Goal: Task Accomplishment & Management: Use online tool/utility

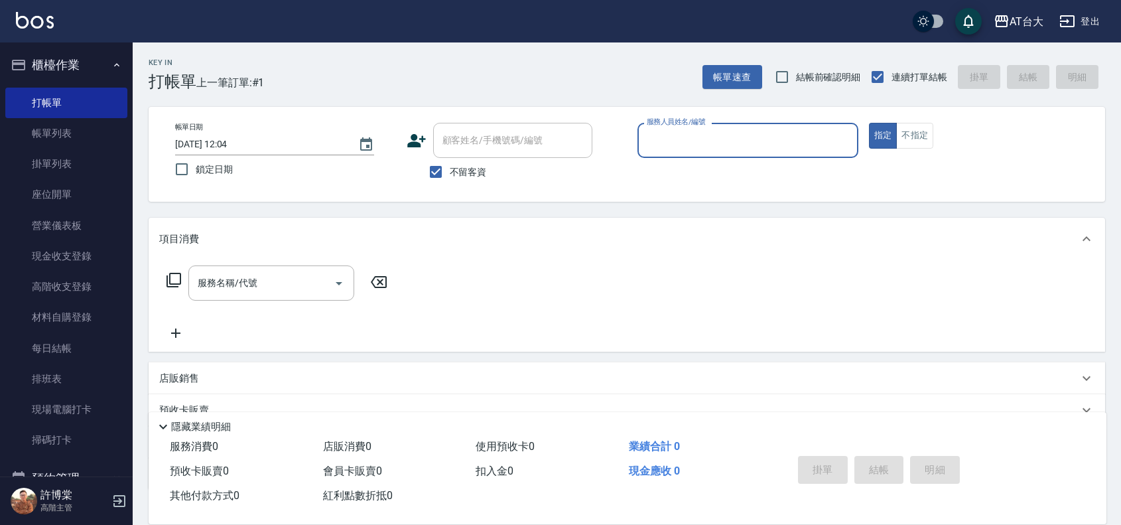
click at [714, 148] on input "服務人員姓名/編號" at bounding box center [747, 140] width 209 height 23
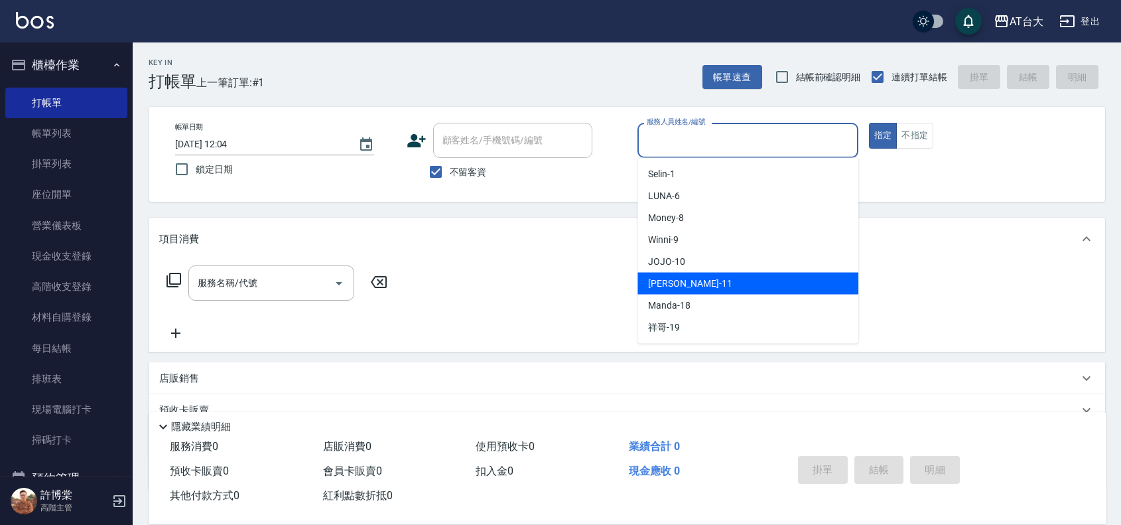
click at [697, 276] on div "[PERSON_NAME] -11" at bounding box center [747, 284] width 221 height 22
type input "[PERSON_NAME]-11"
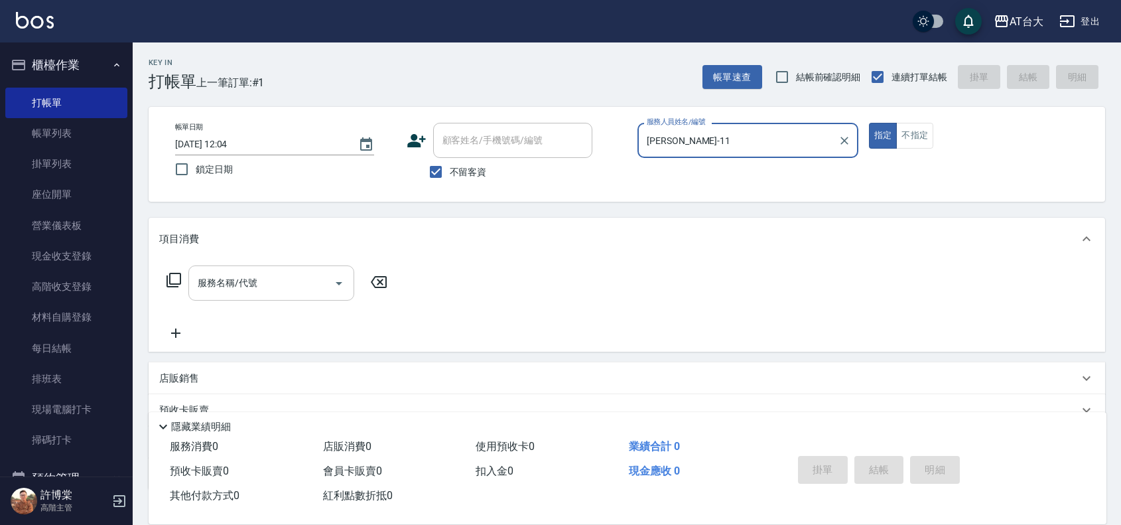
click at [223, 279] on div "服務名稱/代號 服務名稱/代號" at bounding box center [271, 282] width 166 height 35
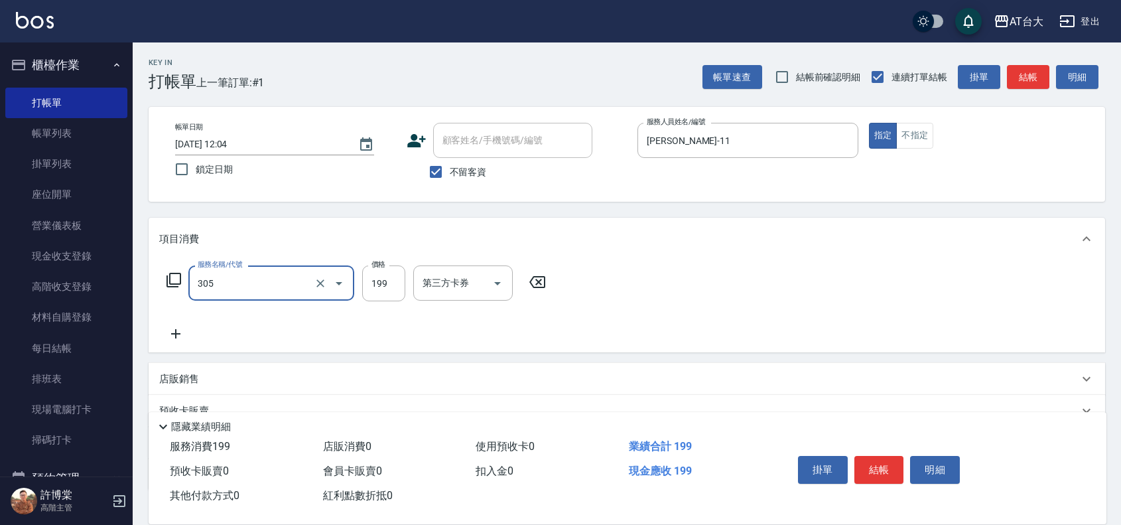
type input "剪髮(305)"
type input "250"
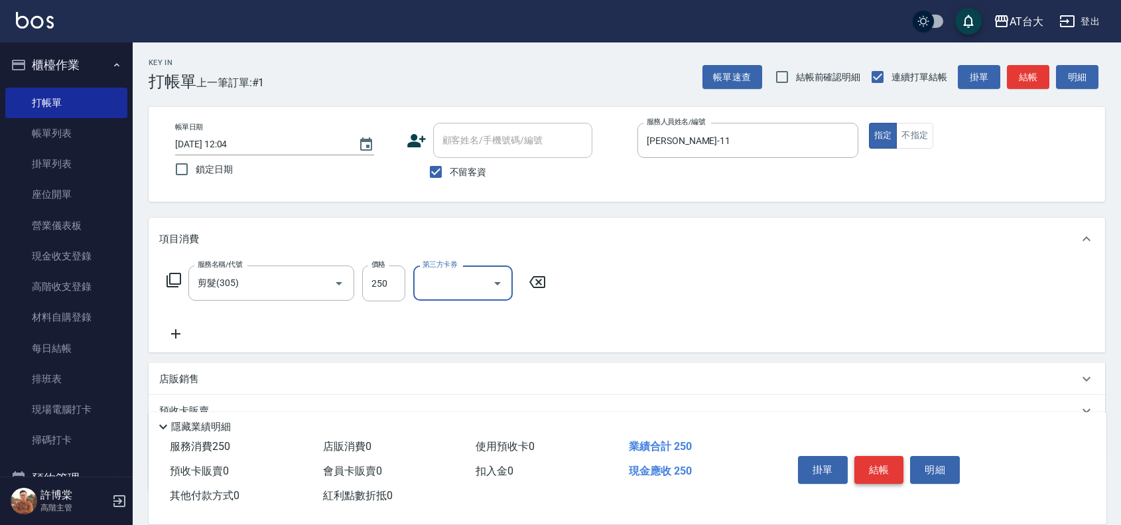
click at [867, 464] on button "結帳" at bounding box center [879, 470] width 50 height 28
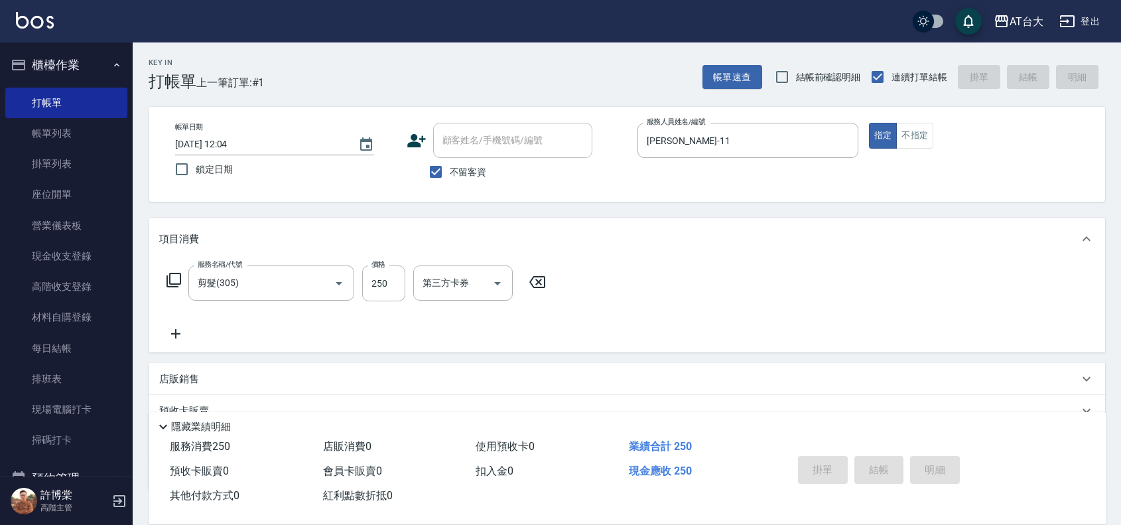
type input "[DATE] 12:56"
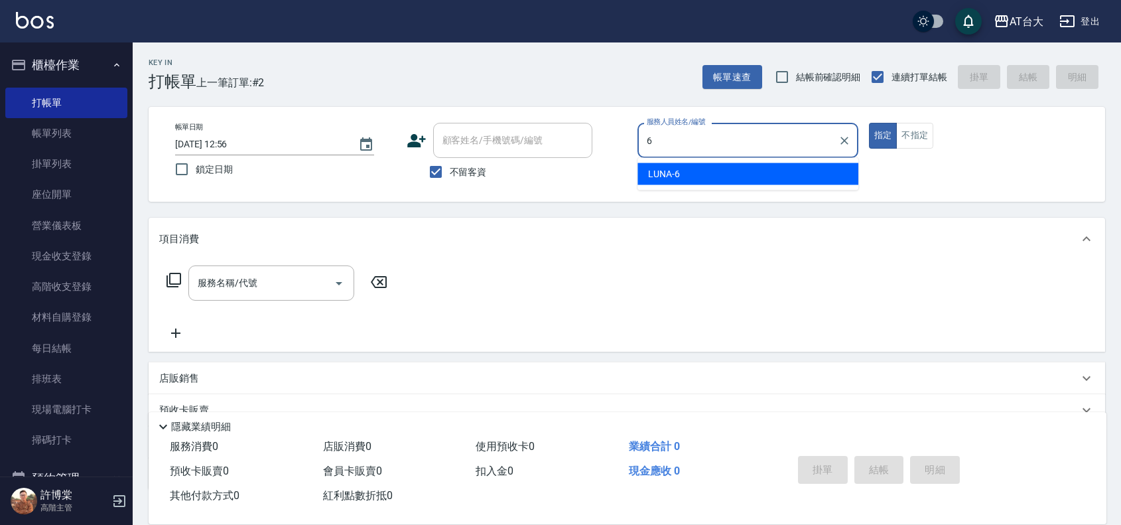
type input "LUNA-6"
type button "true"
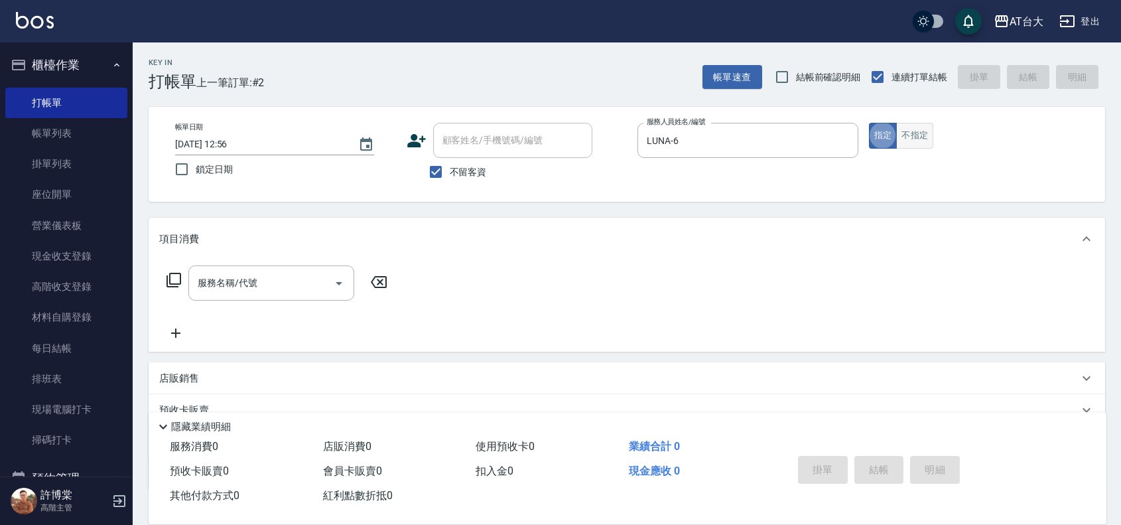
click at [916, 130] on button "不指定" at bounding box center [914, 136] width 37 height 26
type button "false"
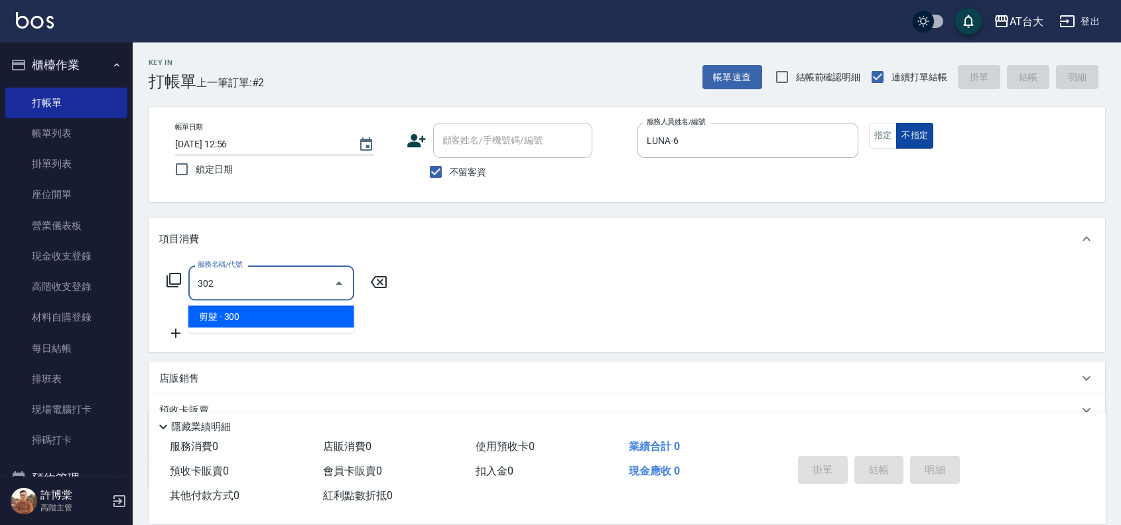
type input "剪髮(302)"
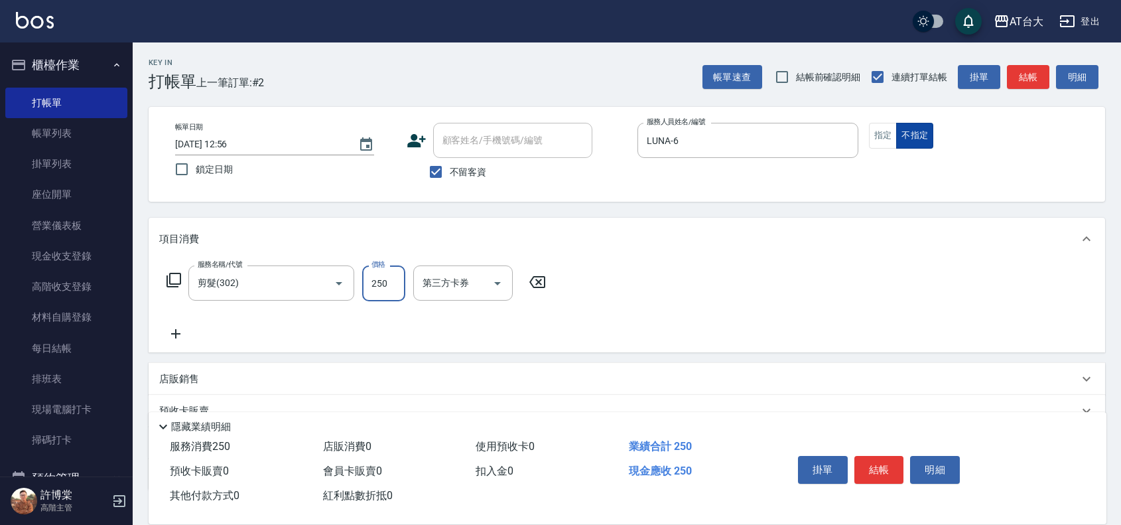
type input "250"
click at [901, 460] on button "結帳" at bounding box center [879, 470] width 50 height 28
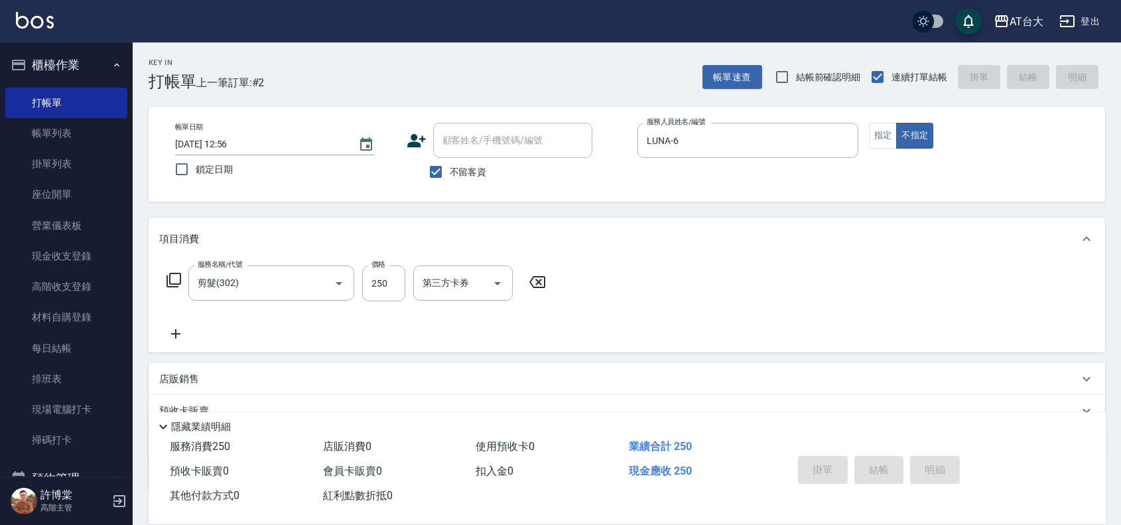
type input "[DATE] 13:19"
